Goal: Information Seeking & Learning: Learn about a topic

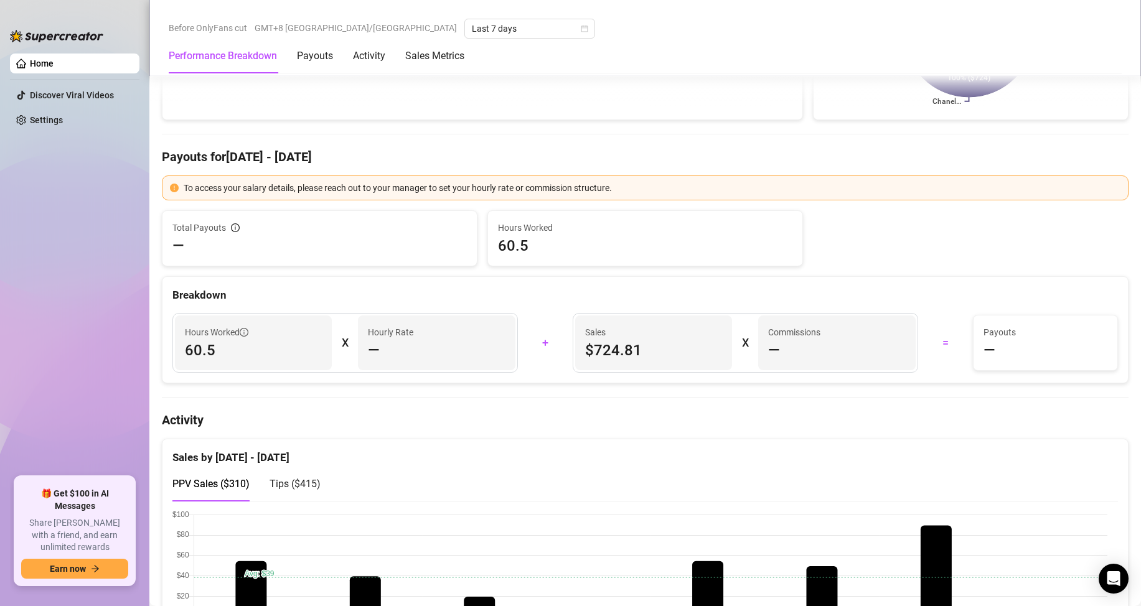
scroll to position [373, 0]
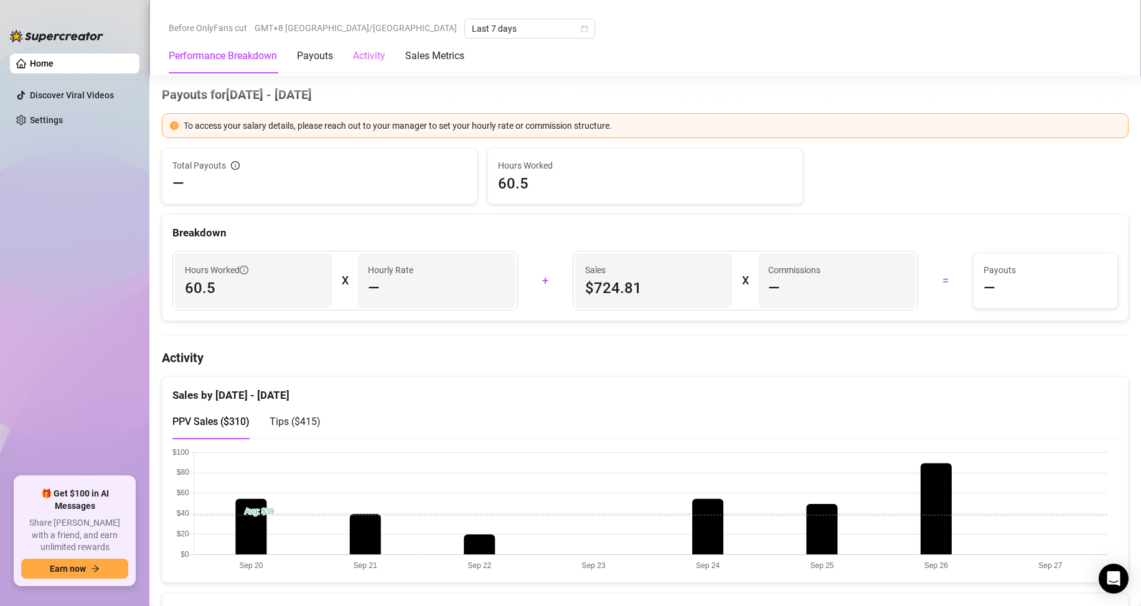
click at [380, 47] on div "Activity" at bounding box center [369, 56] width 32 height 35
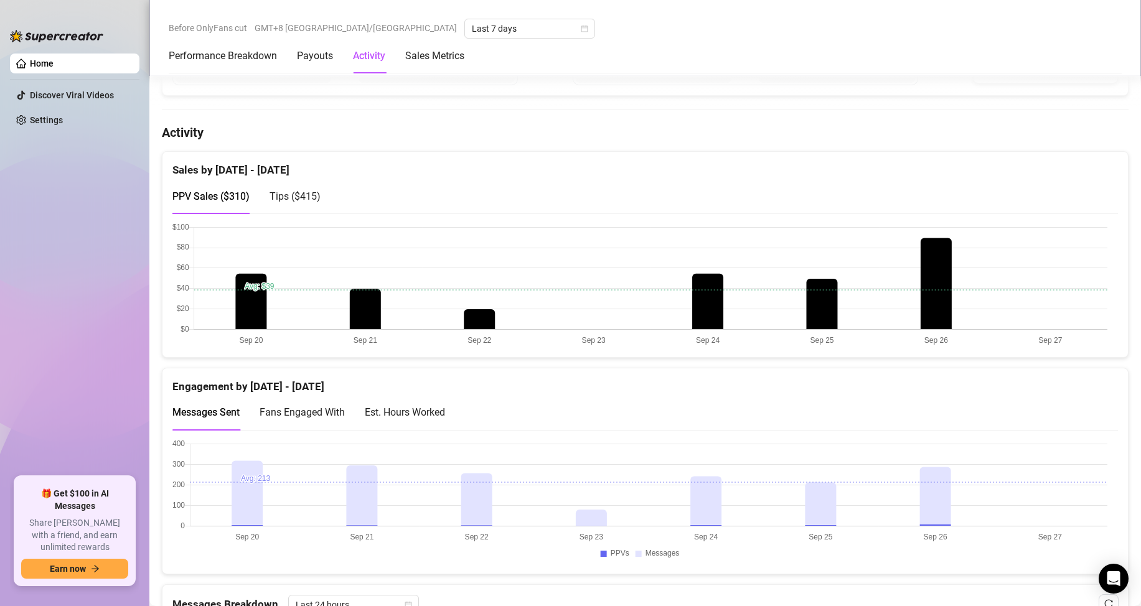
scroll to position [640, 0]
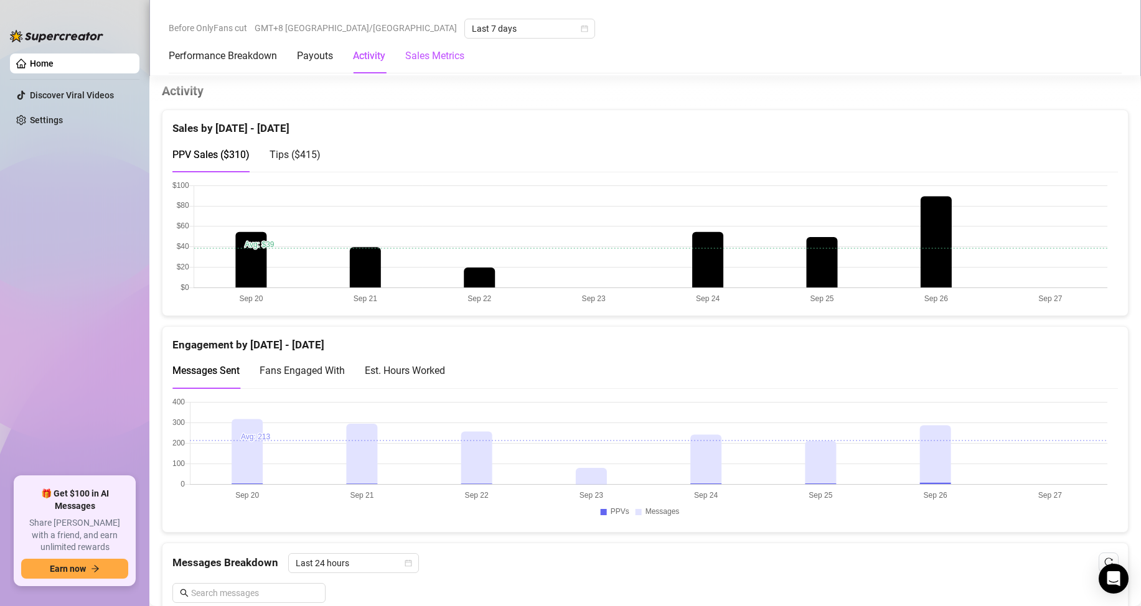
click at [427, 58] on Metrics "Sales Metrics" at bounding box center [434, 56] width 59 height 15
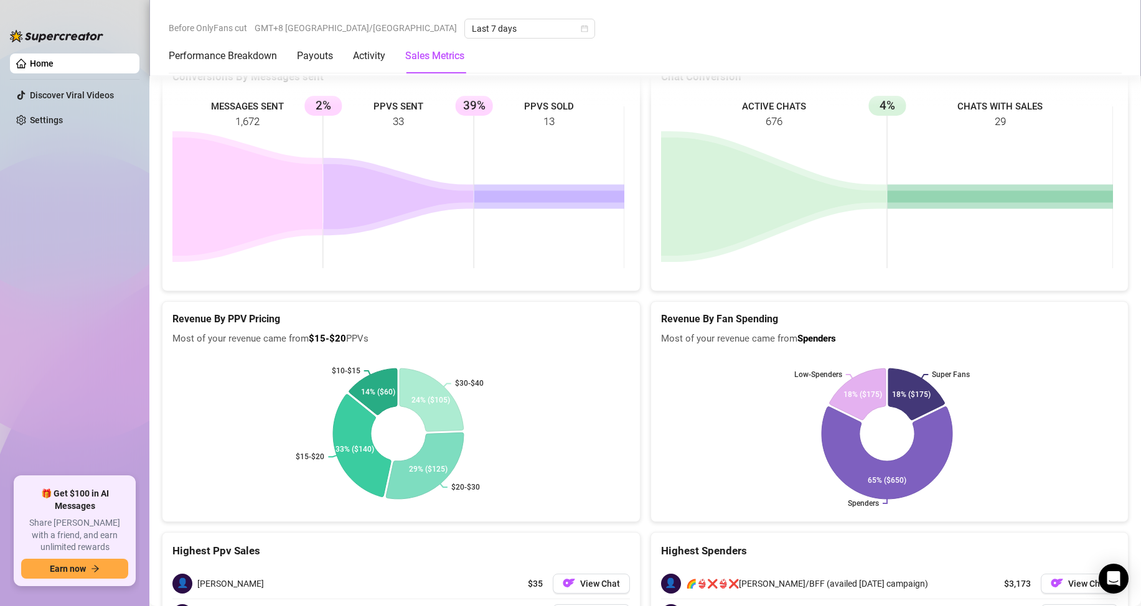
scroll to position [2483, 0]
